Goal: Information Seeking & Learning: Learn about a topic

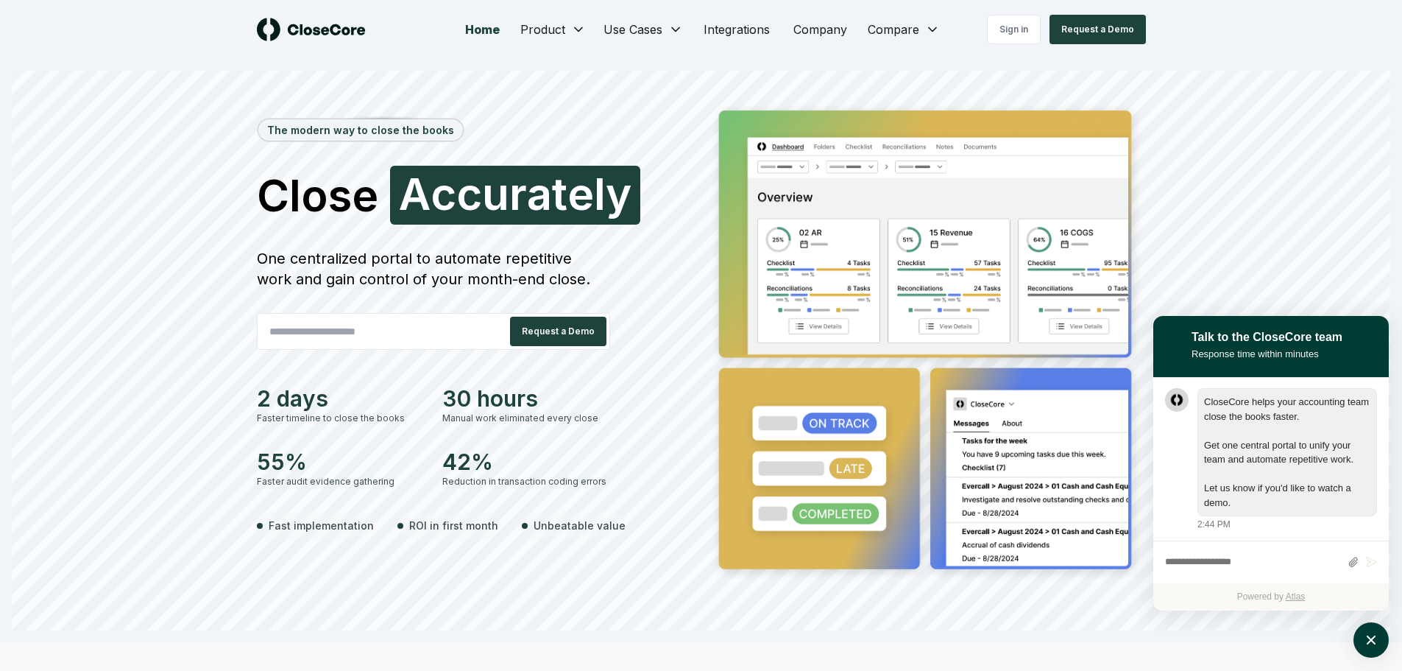
scroll to position [1, 0]
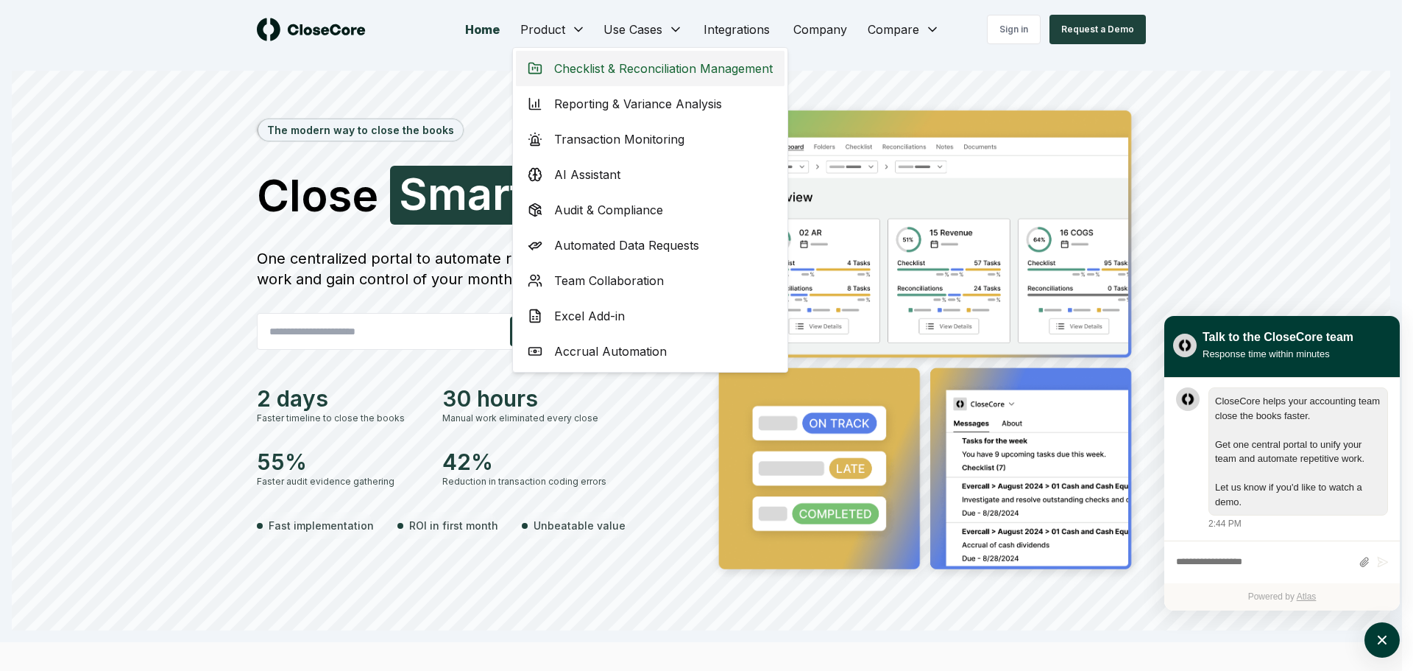
click at [593, 68] on span "Checklist & Reconciliation Management" at bounding box center [663, 69] width 219 height 18
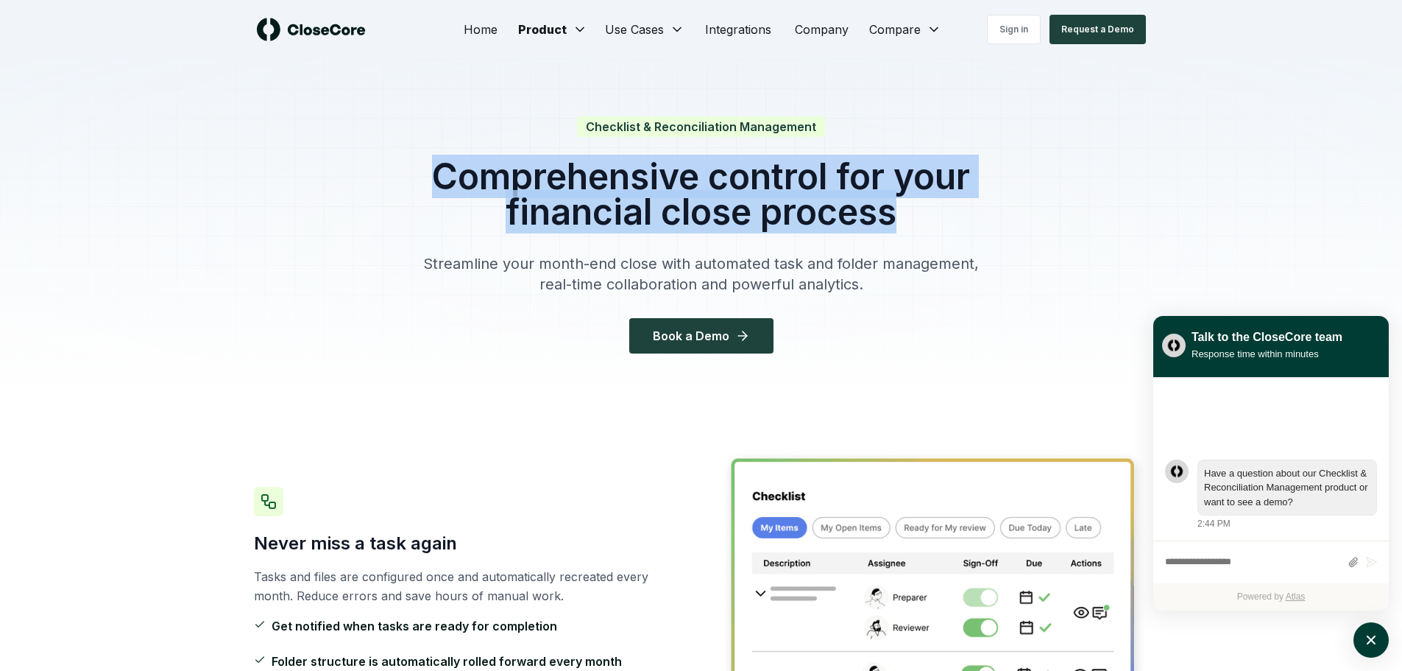
drag, startPoint x: 435, startPoint y: 173, endPoint x: 892, endPoint y: 209, distance: 458.5
click at [892, 209] on h1 "Comprehensive control for your financial close process" at bounding box center [701, 194] width 565 height 71
drag, startPoint x: 895, startPoint y: 213, endPoint x: 430, endPoint y: 169, distance: 467.3
click at [430, 169] on h1 "Comprehensive control for your financial close process" at bounding box center [701, 194] width 565 height 71
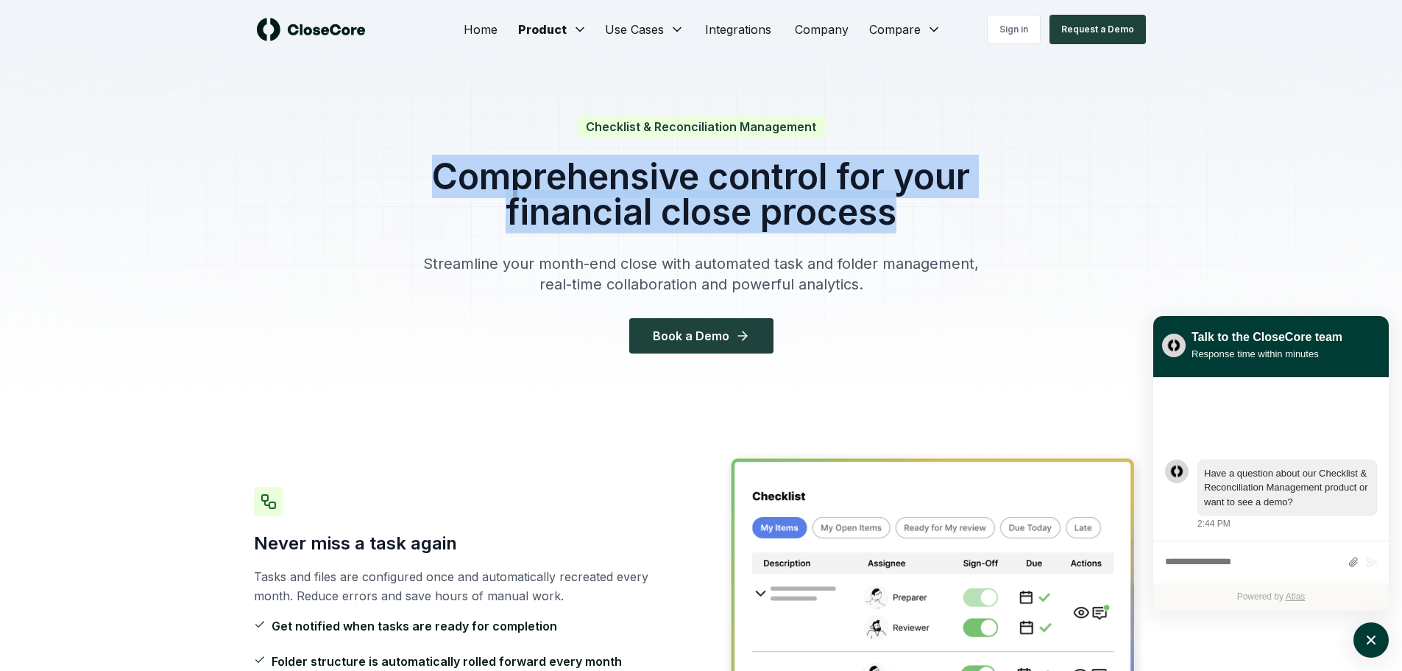
click at [430, 170] on h1 "Comprehensive control for your financial close process" at bounding box center [701, 194] width 565 height 71
drag, startPoint x: 433, startPoint y: 171, endPoint x: 906, endPoint y: 222, distance: 476.0
click at [906, 222] on h1 "Comprehensive control for your financial close process" at bounding box center [701, 194] width 565 height 71
click at [897, 219] on h1 "Comprehensive control for your financial close process" at bounding box center [701, 194] width 565 height 71
drag, startPoint x: 434, startPoint y: 171, endPoint x: 902, endPoint y: 220, distance: 471.4
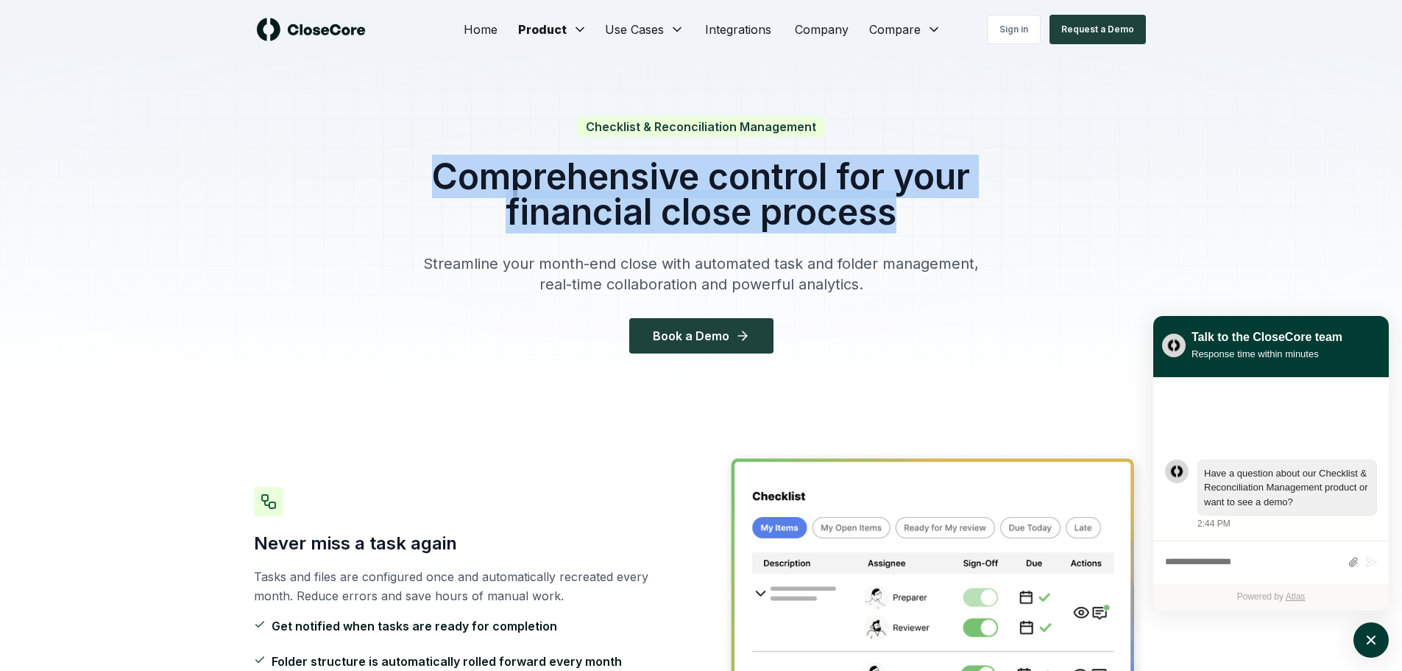
click at [902, 220] on h1 "Comprehensive control for your financial close process" at bounding box center [701, 194] width 565 height 71
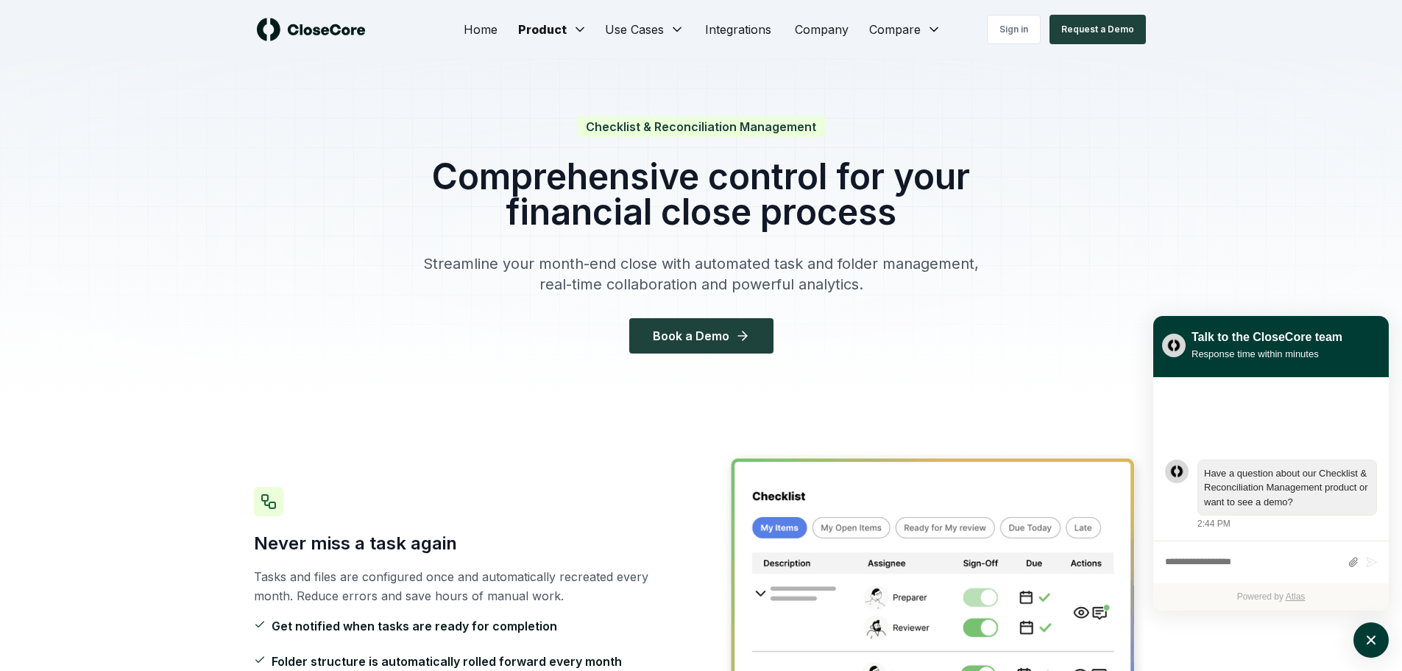
click at [771, 235] on div "Checklist & Reconciliation Management Comprehensive control for your financial …" at bounding box center [701, 236] width 565 height 236
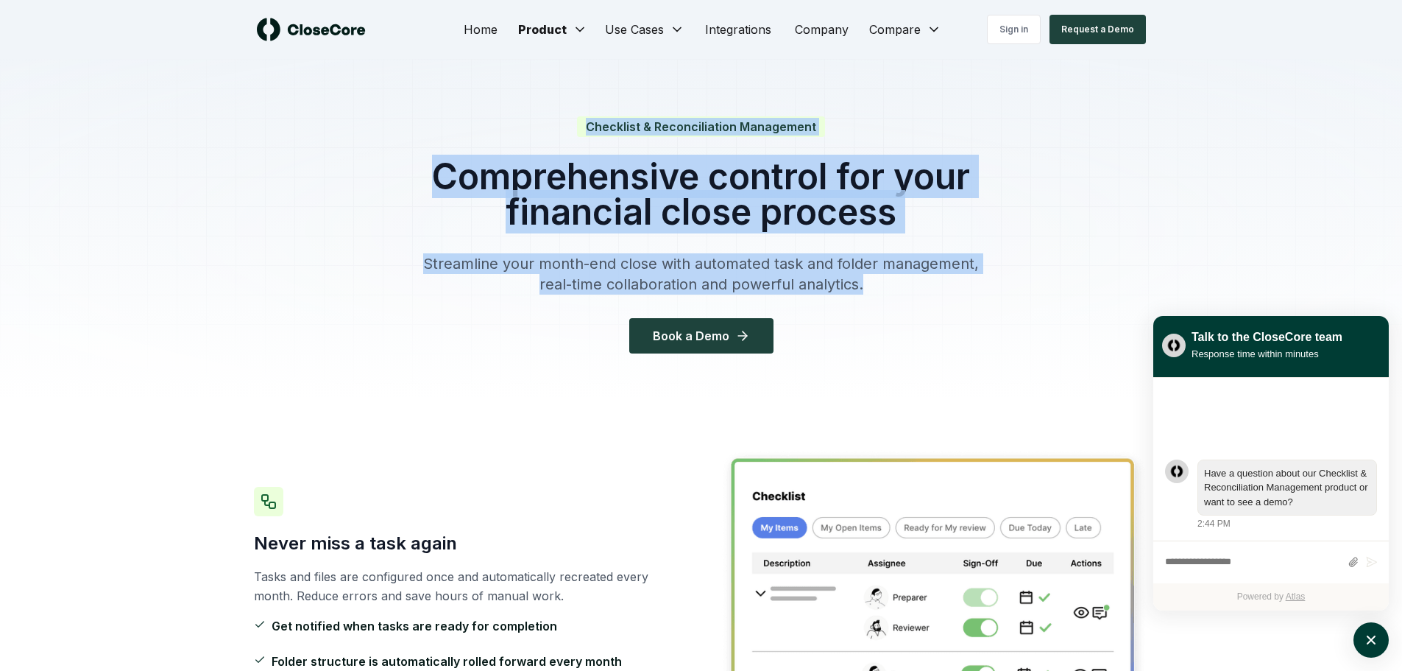
drag, startPoint x: 589, startPoint y: 122, endPoint x: 930, endPoint y: 277, distance: 375.2
click at [930, 277] on div "Checklist & Reconciliation Management Comprehensive control for your financial …" at bounding box center [701, 236] width 565 height 236
click at [654, 266] on p "Streamline your month-end close with automated task and folder management, real…" at bounding box center [701, 273] width 565 height 41
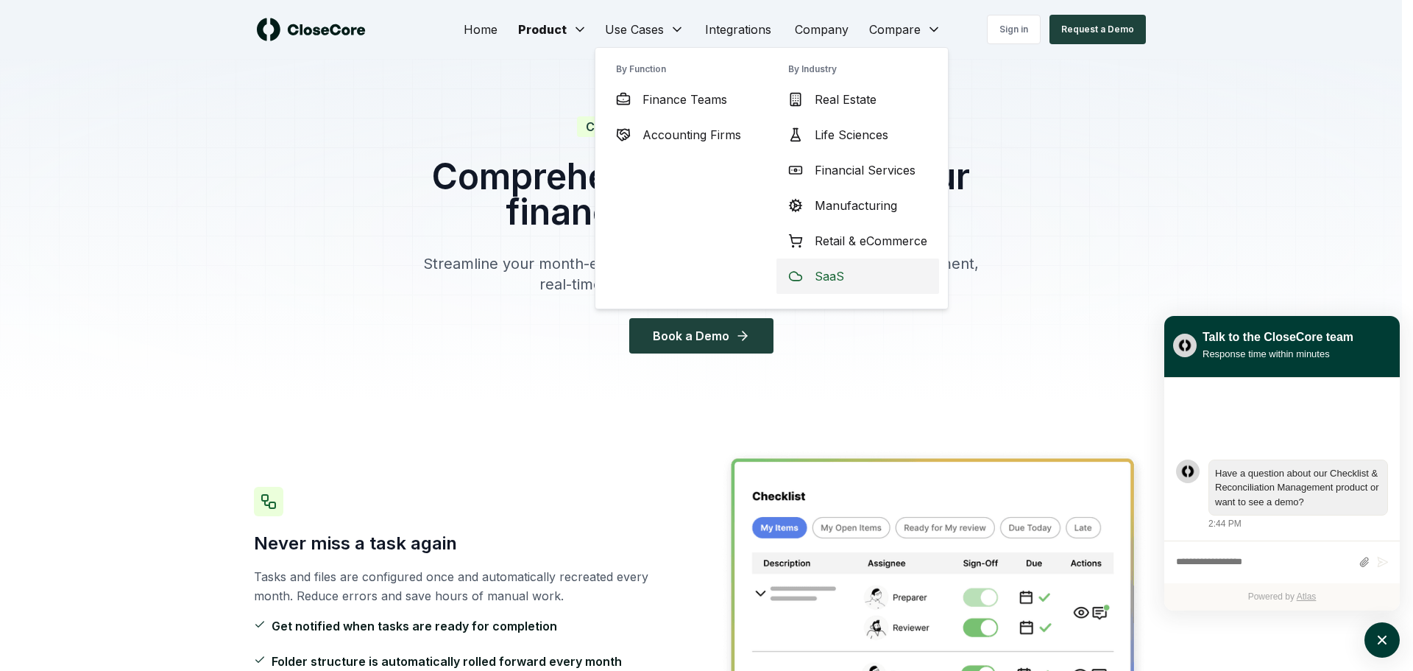
click at [833, 275] on span "SaaS" at bounding box center [829, 276] width 29 height 18
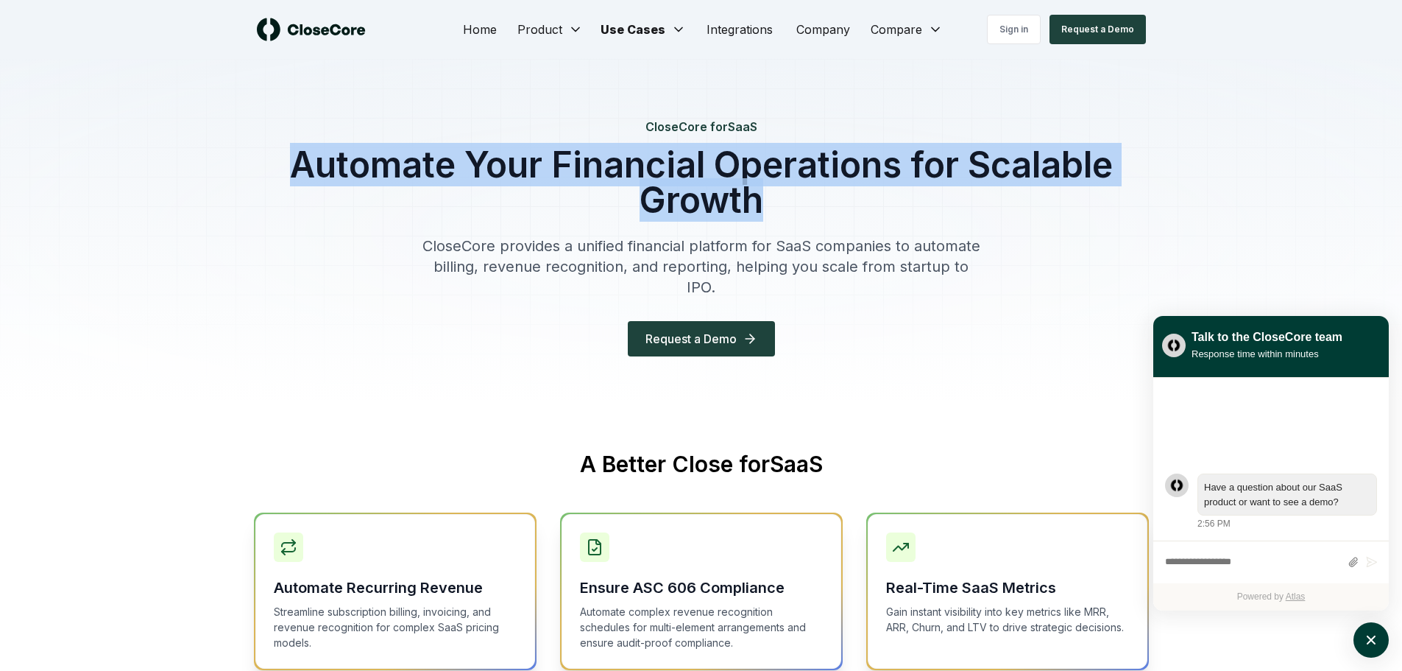
drag, startPoint x: 293, startPoint y: 160, endPoint x: 759, endPoint y: 199, distance: 467.5
click at [759, 199] on h1 "Automate Your Financial Operations for Scalable Growth" at bounding box center [701, 182] width 895 height 71
click at [743, 199] on h1 "Automate Your Financial Operations for Scalable Growth" at bounding box center [701, 182] width 895 height 71
drag, startPoint x: 296, startPoint y: 161, endPoint x: 772, endPoint y: 202, distance: 477.9
click at [772, 202] on h1 "Automate Your Financial Operations for Scalable Growth" at bounding box center [701, 182] width 895 height 71
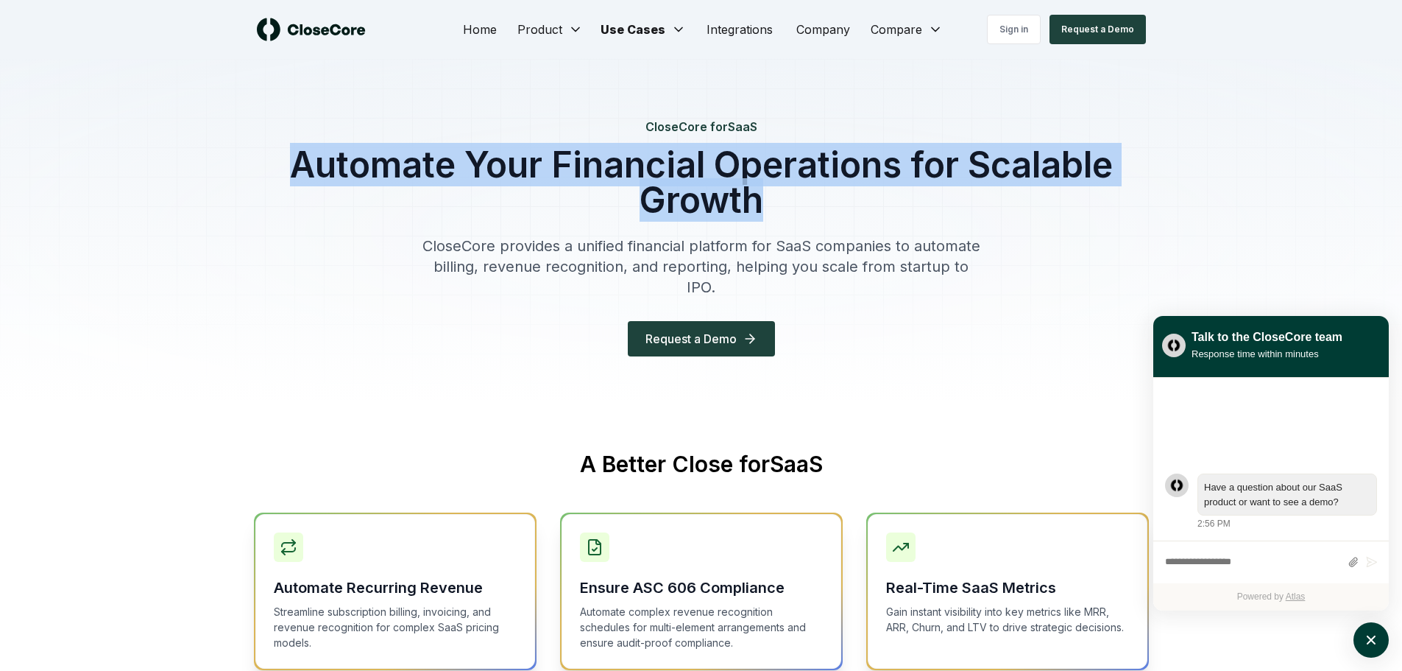
click at [763, 203] on h1 "Automate Your Financial Operations for Scalable Growth" at bounding box center [701, 182] width 895 height 71
drag, startPoint x: 291, startPoint y: 163, endPoint x: 759, endPoint y: 206, distance: 469.4
click at [759, 206] on h1 "Automate Your Financial Operations for Scalable Growth" at bounding box center [701, 182] width 895 height 71
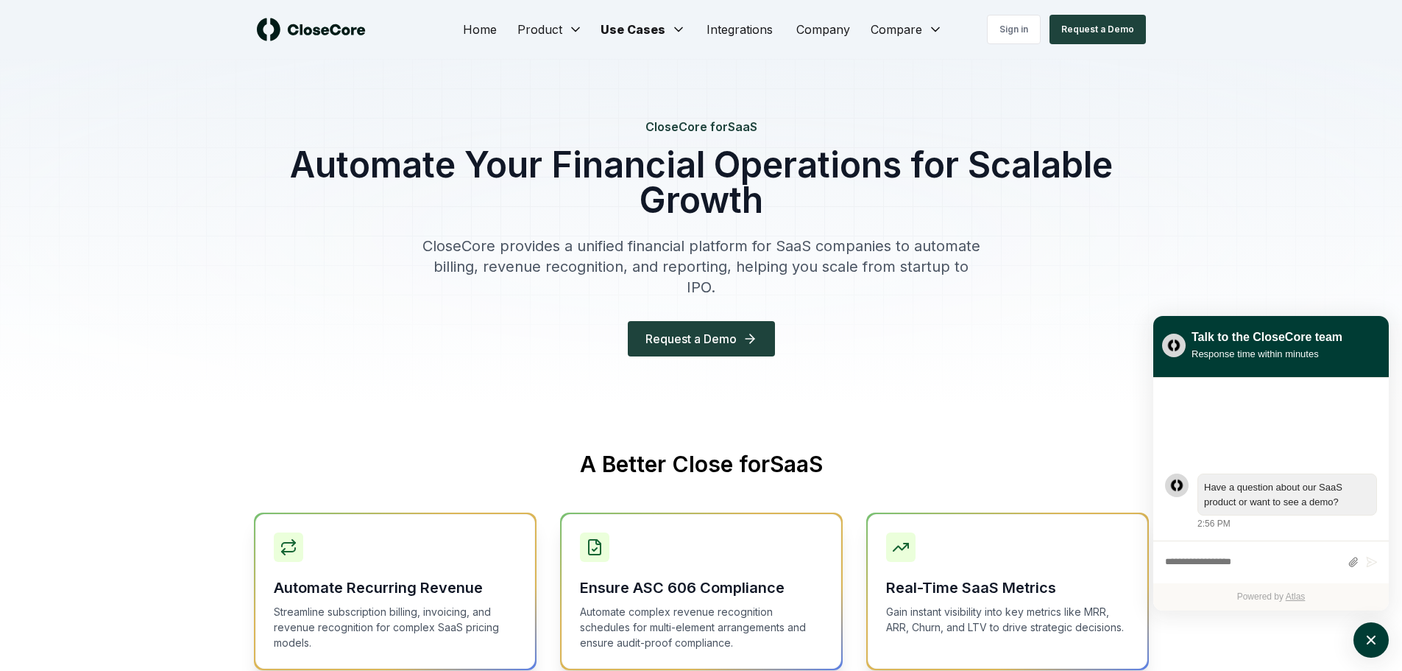
drag, startPoint x: 224, startPoint y: 19, endPoint x: 391, endPoint y: 32, distance: 167.6
click at [391, 32] on div "Home Product Use Cases Integrations Company Compare Sign in Request a Demo" at bounding box center [701, 29] width 1030 height 59
click at [393, 27] on div at bounding box center [368, 30] width 222 height 24
drag, startPoint x: 222, startPoint y: 18, endPoint x: 389, endPoint y: 31, distance: 166.9
click at [389, 31] on div "Home Product Use Cases Integrations Company Compare Sign in Request a Demo" at bounding box center [701, 29] width 1030 height 59
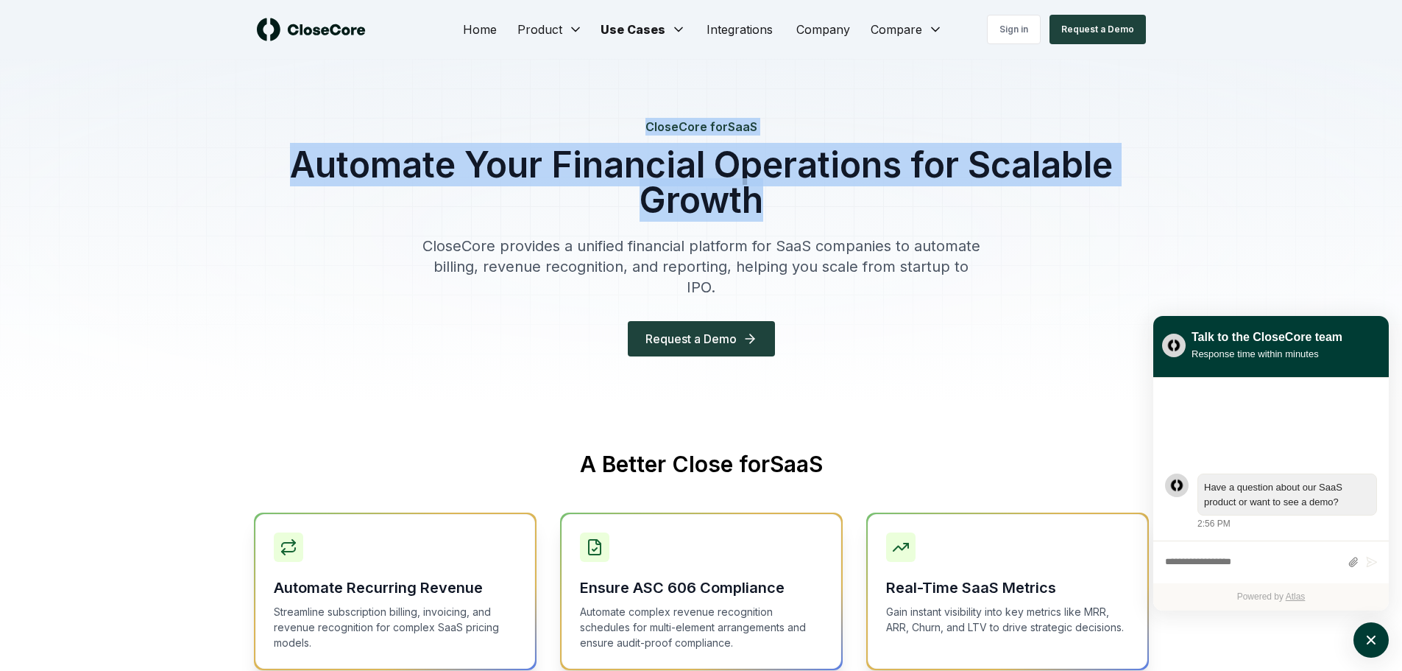
drag, startPoint x: 647, startPoint y: 124, endPoint x: 776, endPoint y: 199, distance: 148.7
click at [776, 199] on div "CloseCore for SaaS Automate Your Financial Operations for Scalable Growth Close…" at bounding box center [701, 231] width 942 height 344
click at [772, 198] on h1 "Automate Your Financial Operations for Scalable Growth" at bounding box center [701, 182] width 895 height 71
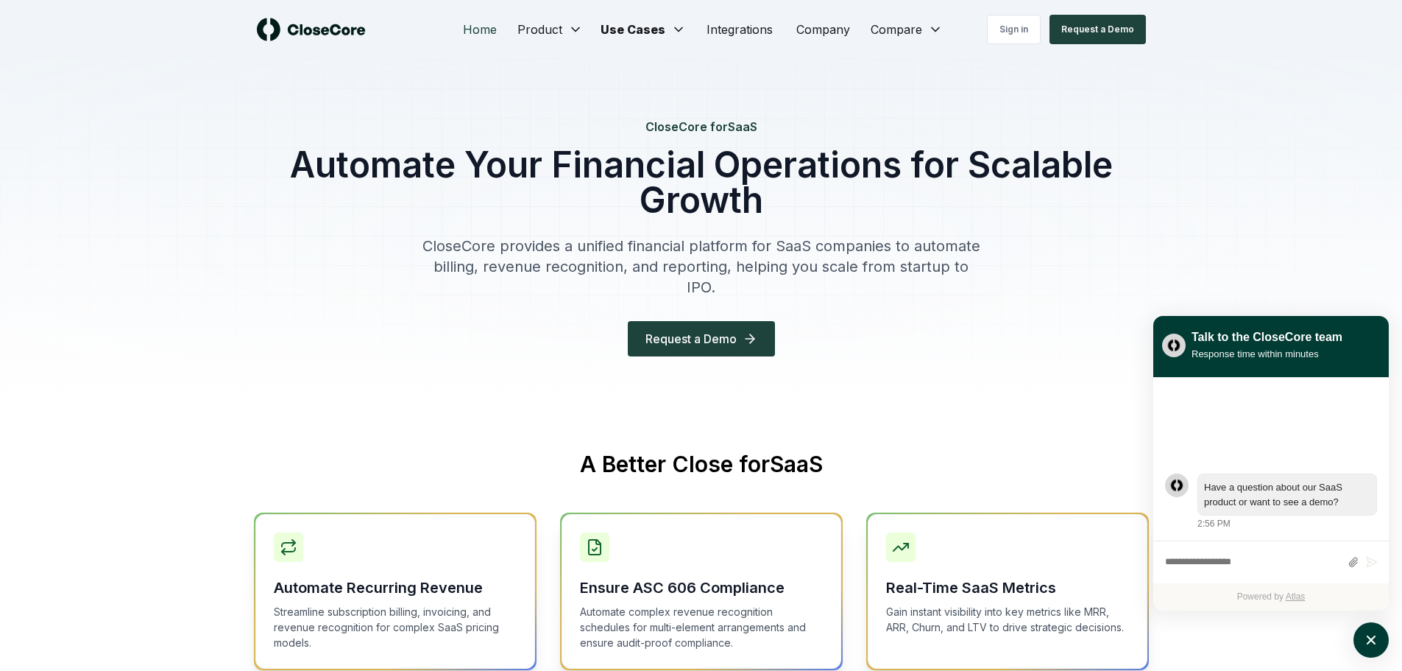
click at [483, 31] on link "Home" at bounding box center [479, 29] width 57 height 29
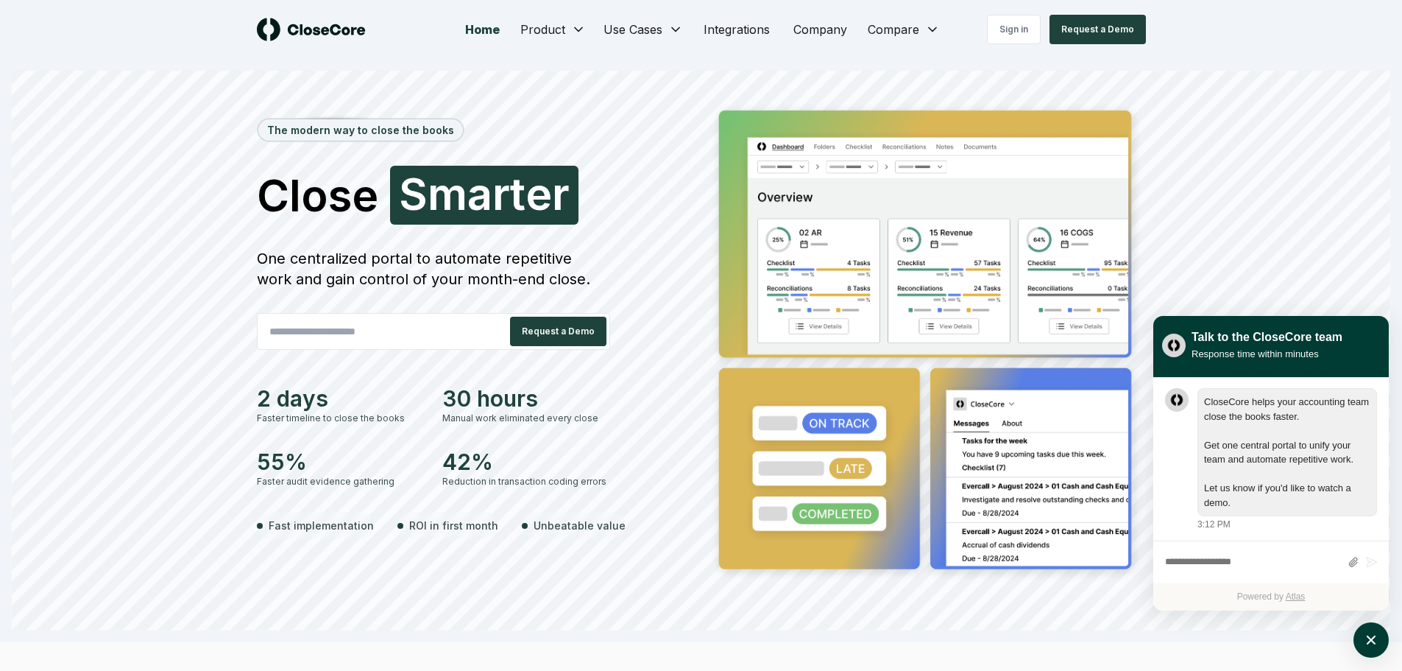
click at [425, 197] on span "S" at bounding box center [413, 193] width 29 height 44
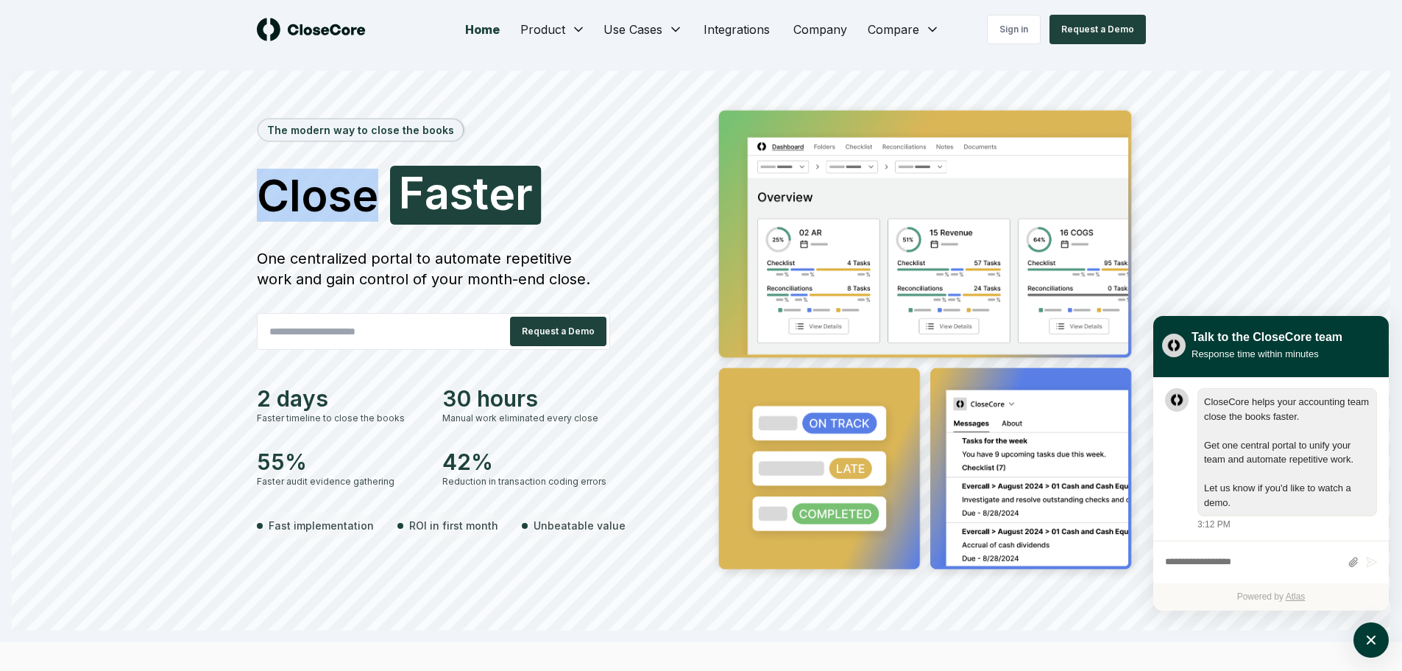
drag, startPoint x: 259, startPoint y: 194, endPoint x: 670, endPoint y: 202, distance: 410.8
click at [670, 202] on h1 "Close Faster F a s t e r" at bounding box center [476, 195] width 439 height 59
click at [664, 332] on div "The modern way to close the books Close Smarter F a s t e r One centralized por…" at bounding box center [476, 343] width 439 height 486
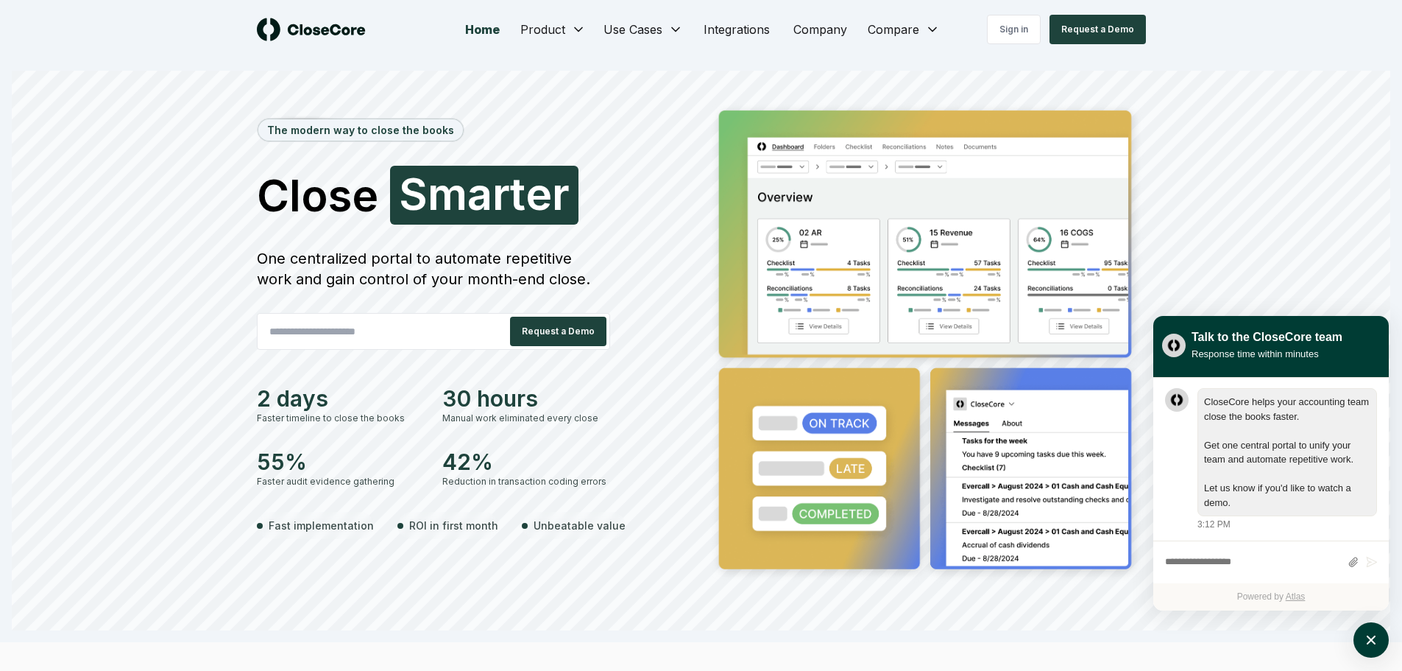
click at [289, 191] on span "Close" at bounding box center [317, 195] width 121 height 44
click at [506, 259] on div "One centralized portal to automate repetitive work and gain control of your mon…" at bounding box center [433, 268] width 353 height 41
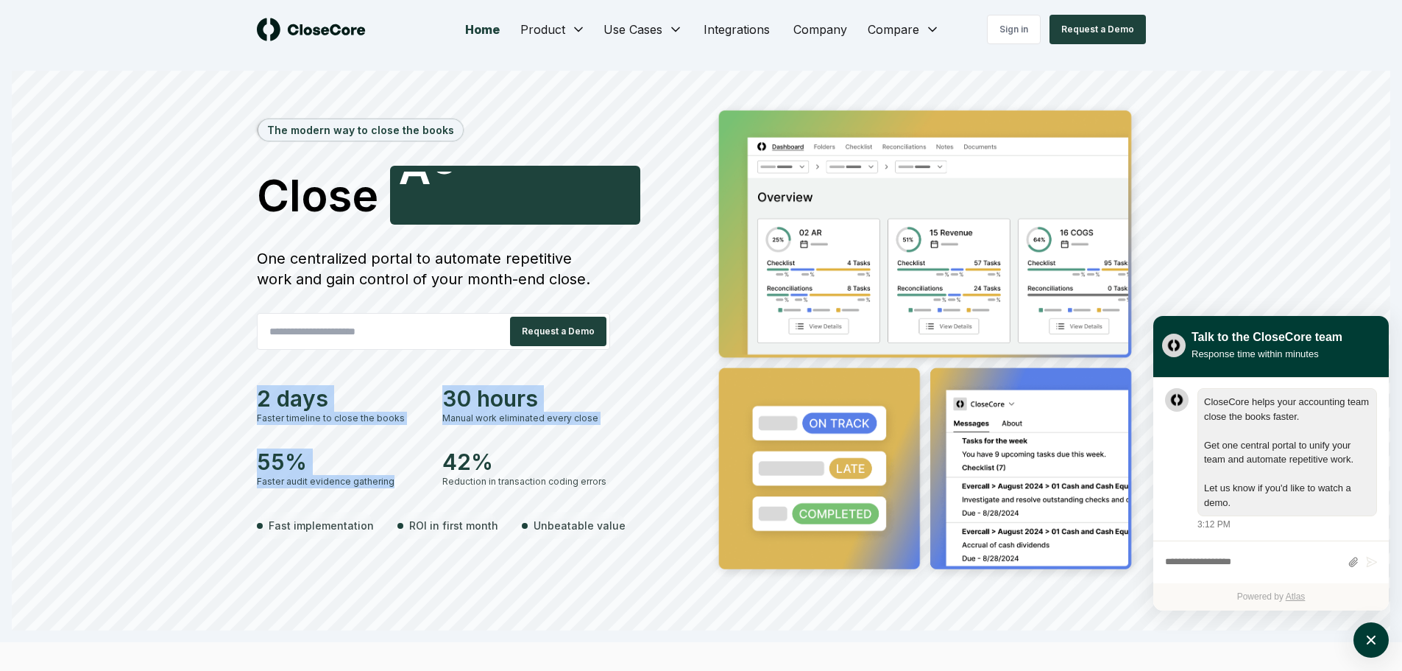
drag, startPoint x: 388, startPoint y: 481, endPoint x: 250, endPoint y: 398, distance: 160.4
click at [250, 398] on div "The modern way to close the books Close Confidently A c c u r a t e l y One cen…" at bounding box center [701, 365] width 1030 height 530
click at [257, 395] on div "2 days" at bounding box center [341, 398] width 168 height 26
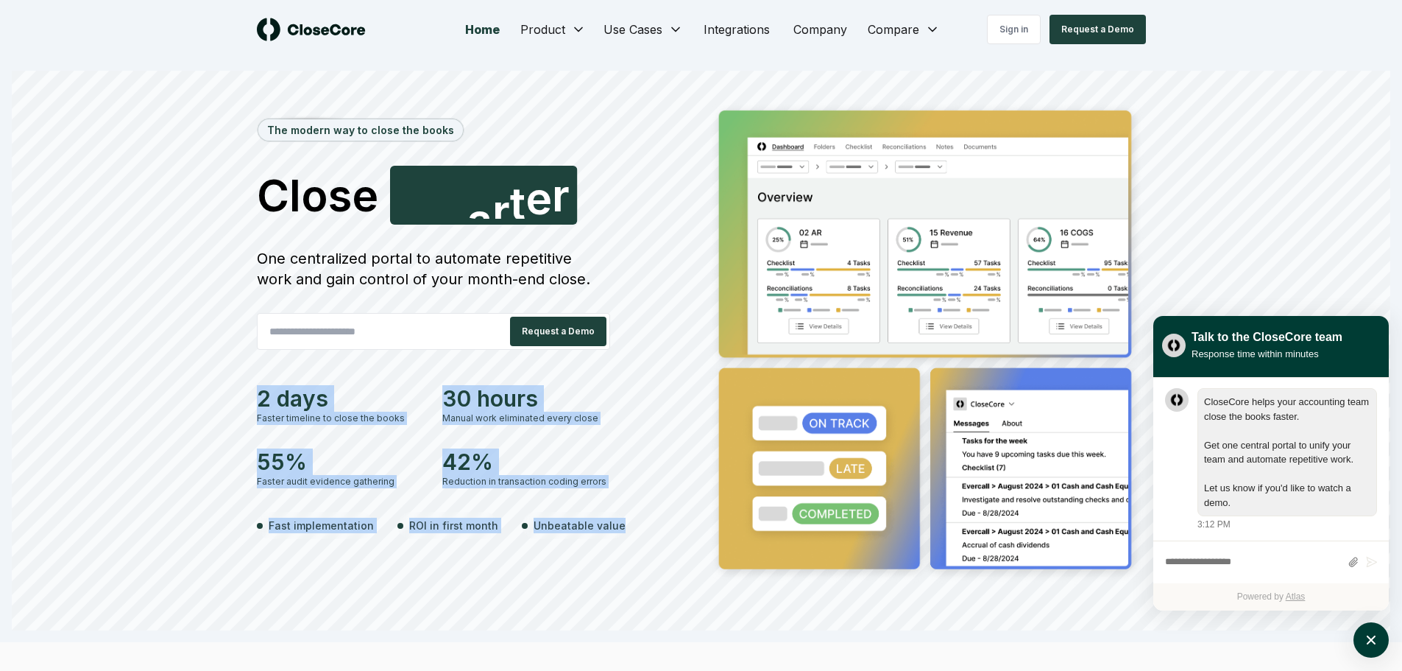
drag, startPoint x: 258, startPoint y: 395, endPoint x: 610, endPoint y: 523, distance: 374.9
click at [610, 523] on div "The modern way to close the books Close Smarter S [PERSON_NAME] One centralized…" at bounding box center [476, 343] width 439 height 486
click at [615, 525] on div "Fast implementation ROI in first month Unbeatable value" at bounding box center [476, 525] width 439 height 27
drag, startPoint x: 617, startPoint y: 525, endPoint x: 258, endPoint y: 394, distance: 382.3
click at [258, 394] on div "The modern way to close the books Close Accurately A c c u r a t e l y One cent…" at bounding box center [476, 343] width 439 height 486
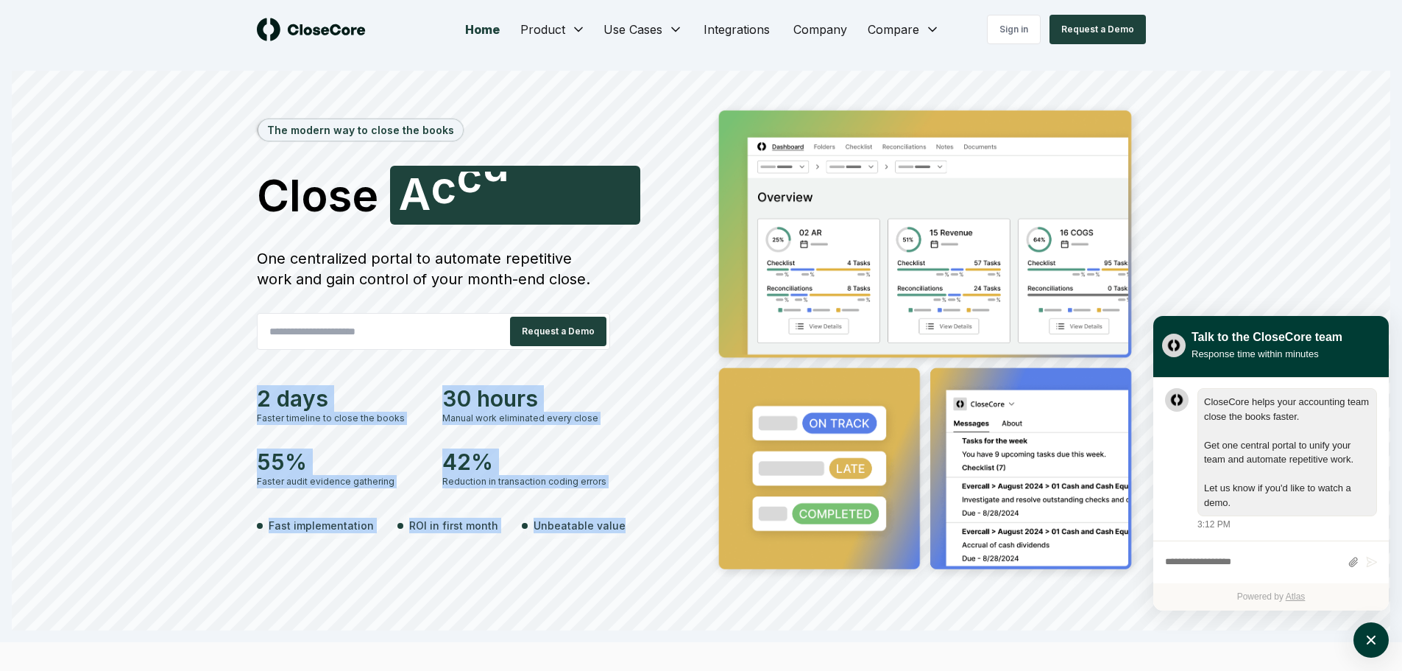
click at [258, 394] on div "2 days" at bounding box center [341, 398] width 168 height 26
